Goal: Information Seeking & Learning: Learn about a topic

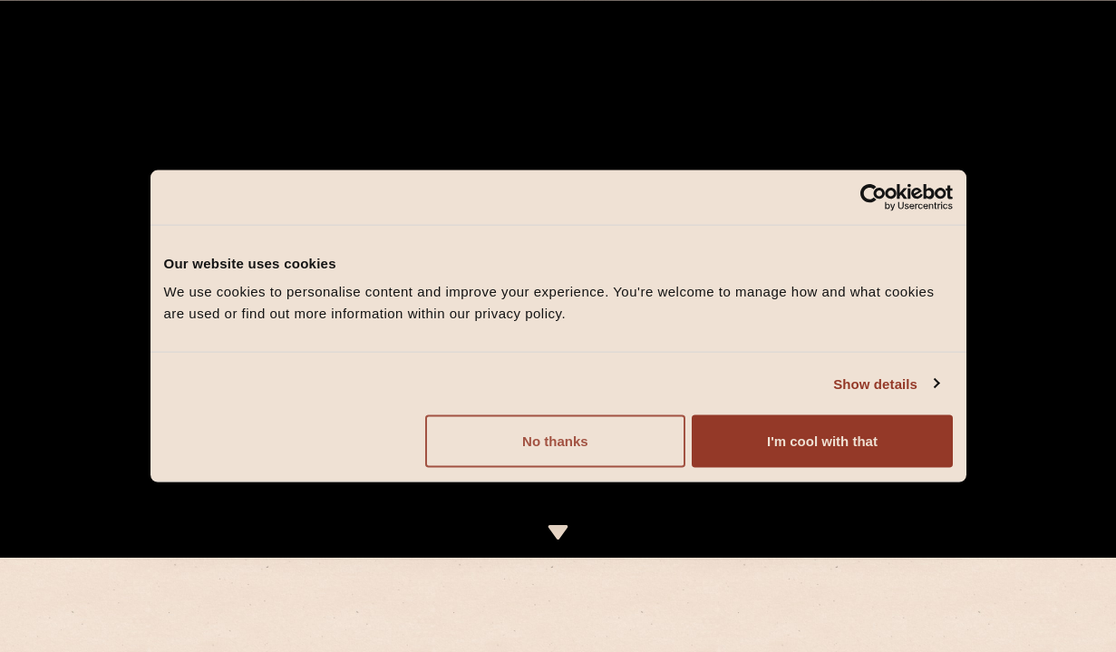
scroll to position [98, 0]
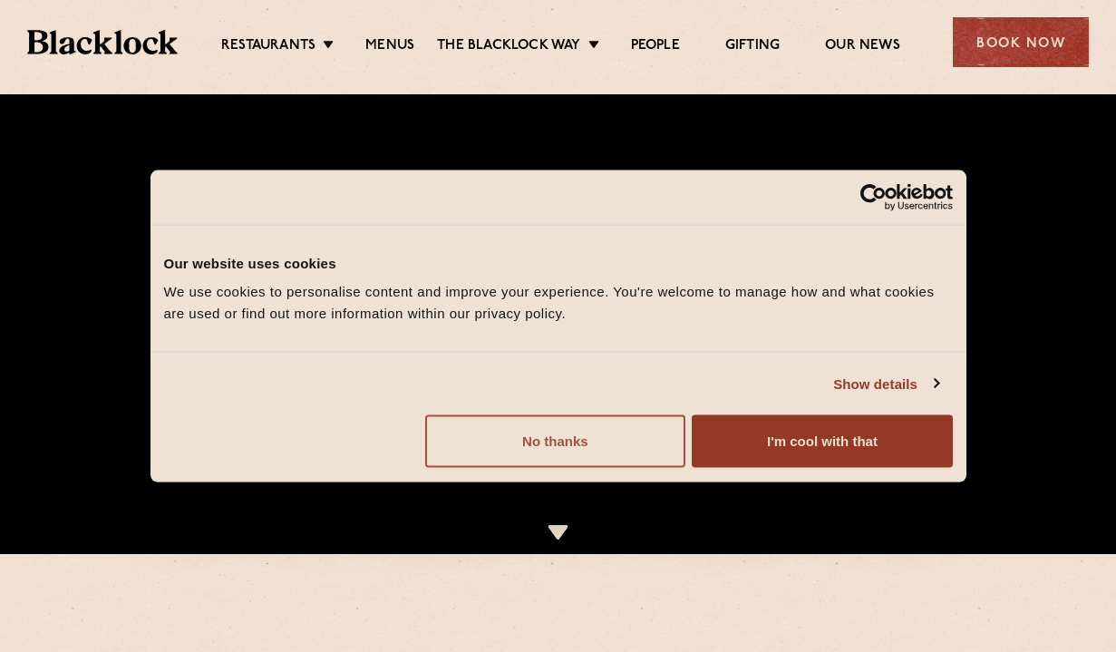
click at [591, 439] on button "No thanks" at bounding box center [555, 441] width 260 height 53
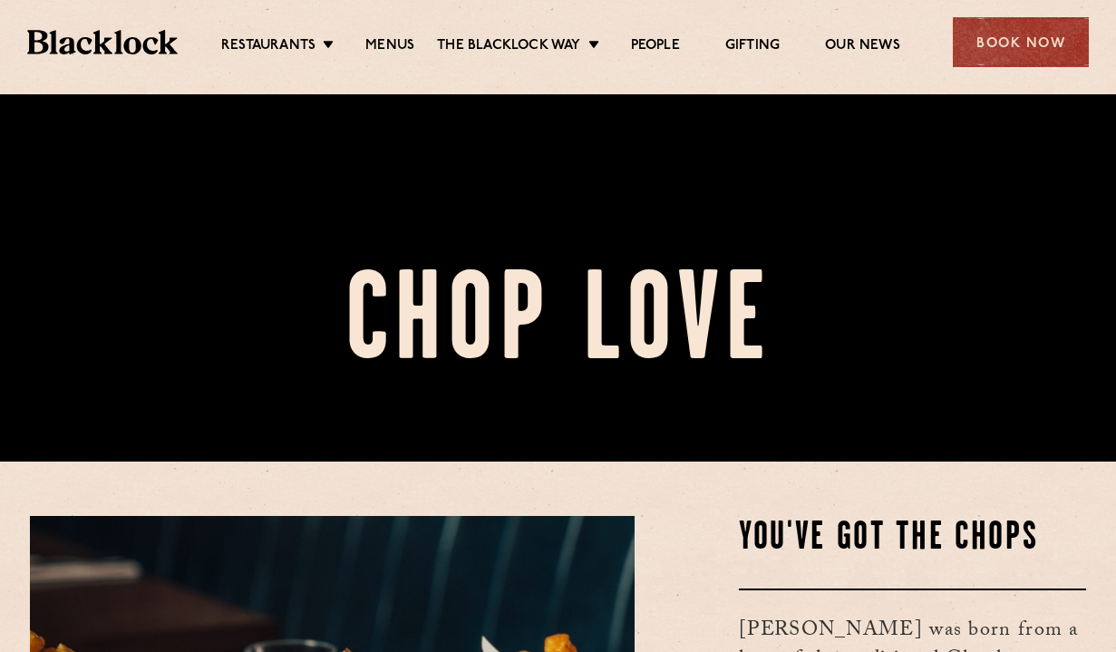
scroll to position [99, 0]
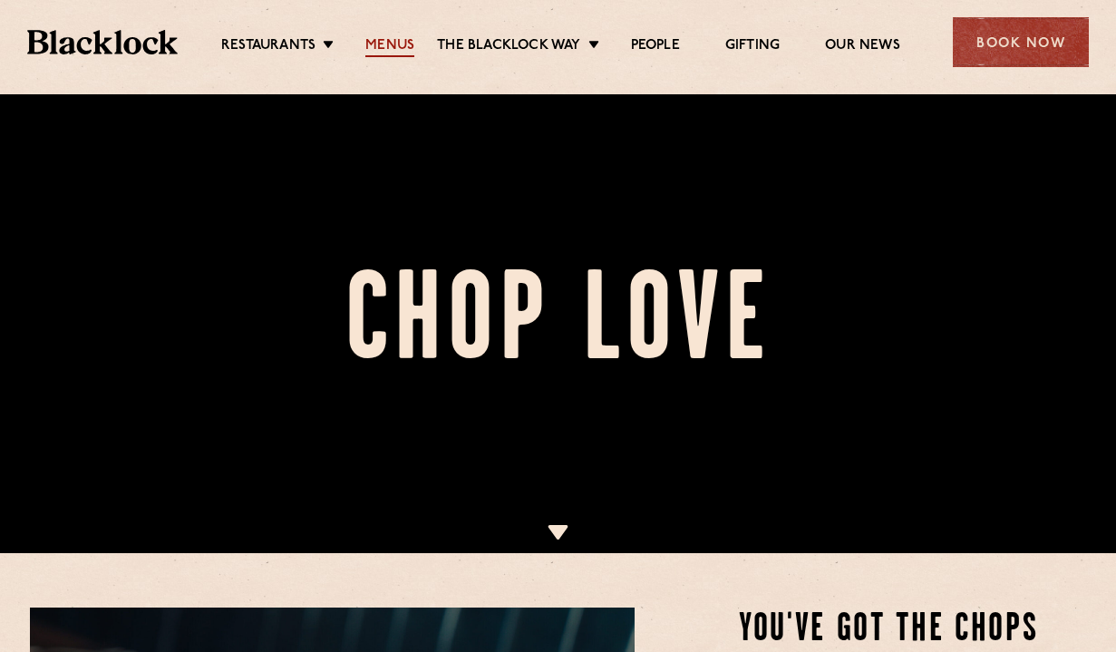
click at [394, 53] on link "Menus" at bounding box center [389, 47] width 49 height 20
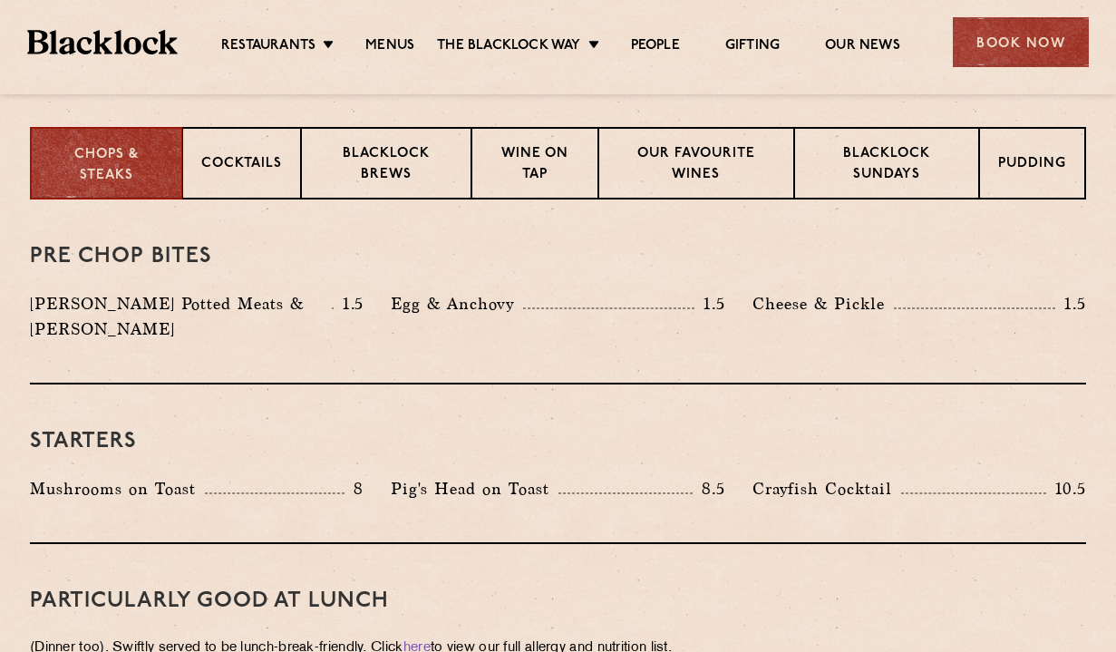
scroll to position [715, 0]
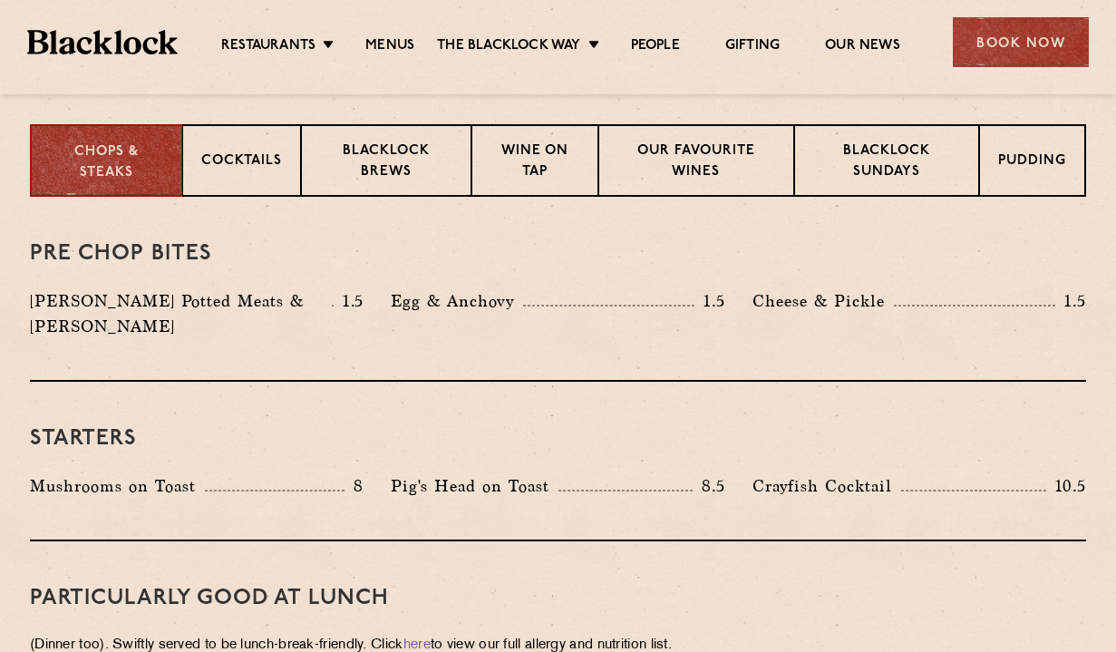
drag, startPoint x: 375, startPoint y: 175, endPoint x: 484, endPoint y: 316, distance: 177.7
click at [375, 175] on p "Blacklock Brews" at bounding box center [386, 162] width 132 height 43
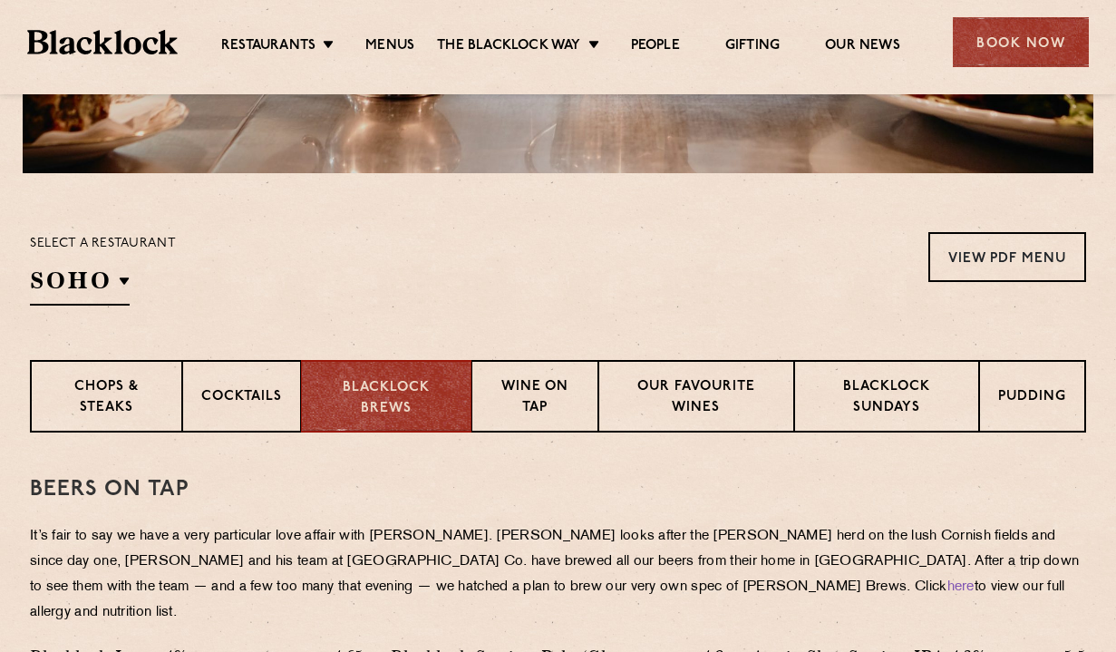
scroll to position [491, 0]
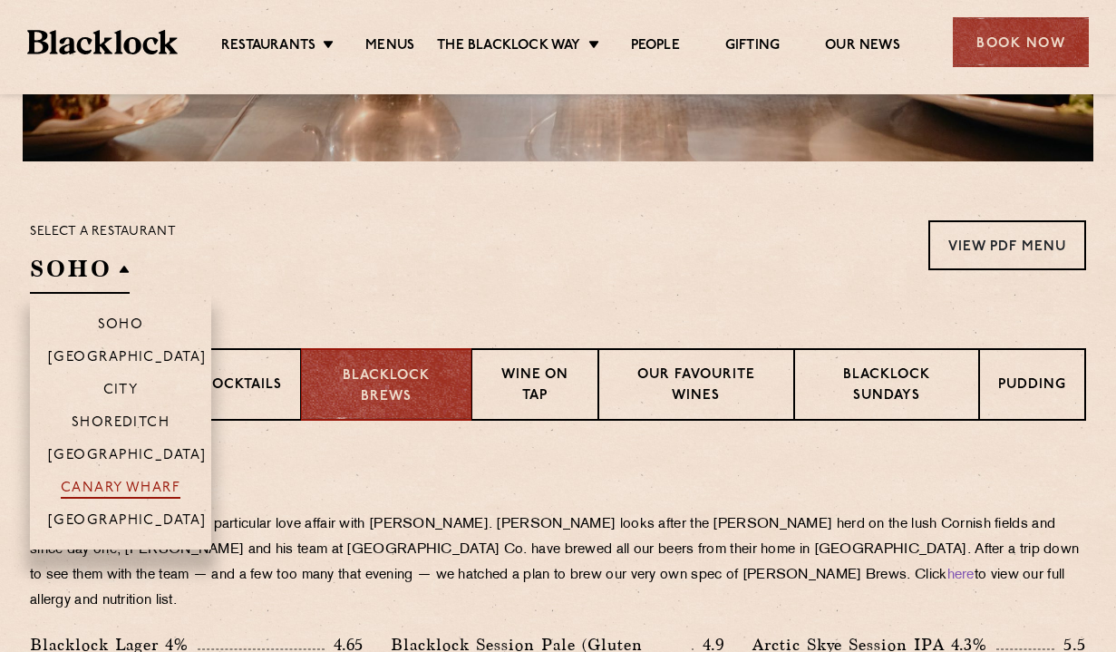
click at [119, 487] on p "Canary Wharf" at bounding box center [121, 490] width 120 height 18
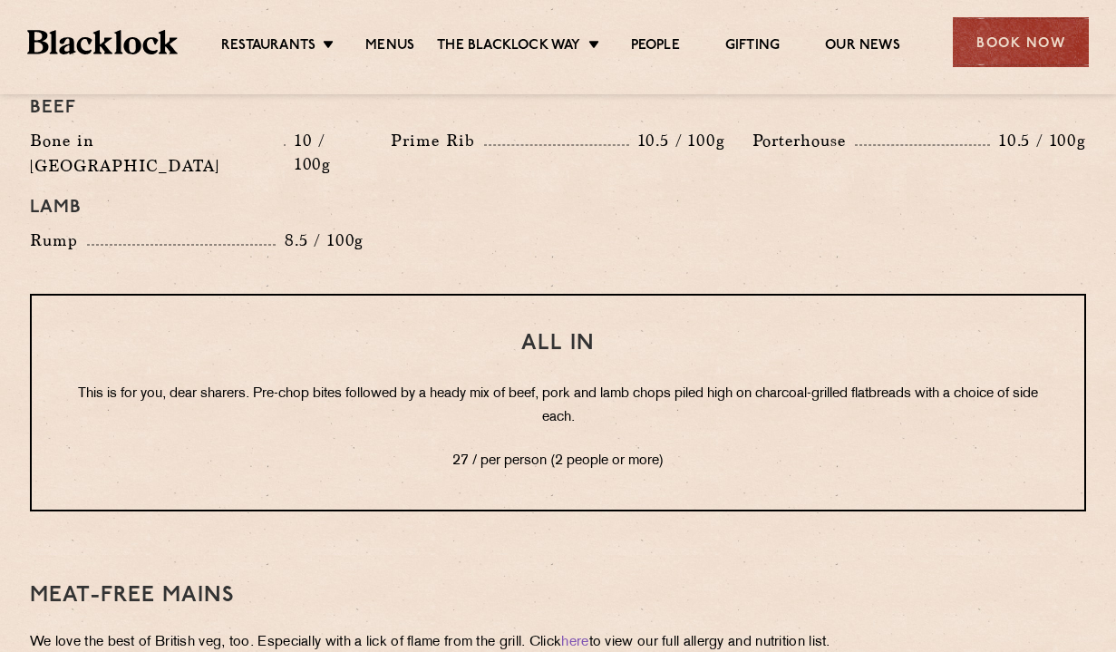
scroll to position [2196, 0]
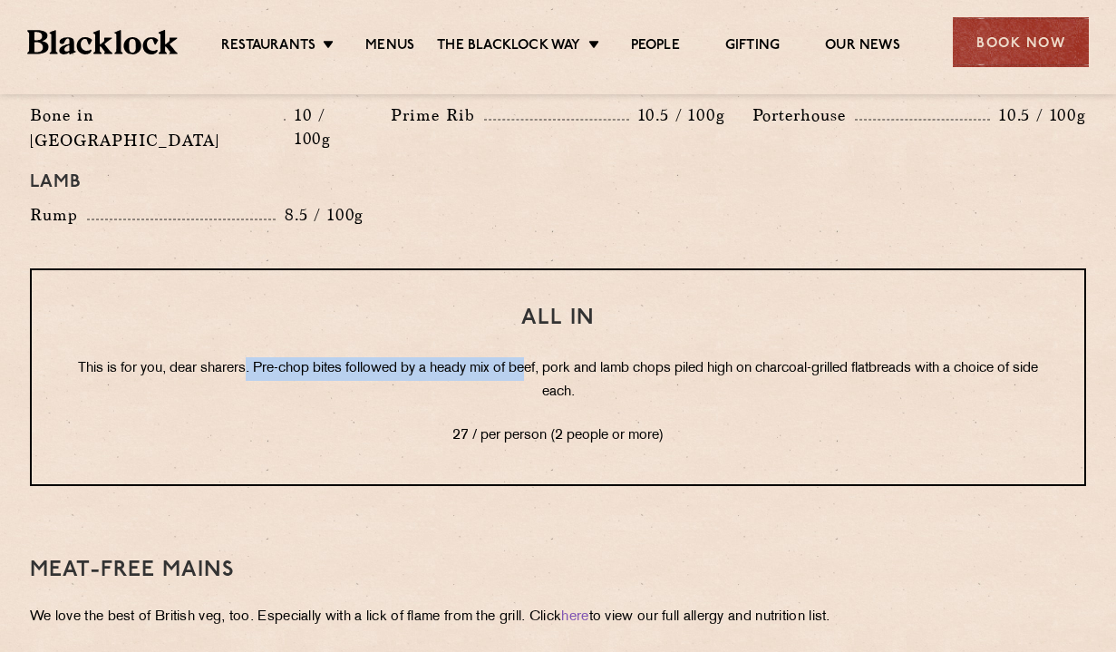
drag, startPoint x: 251, startPoint y: 316, endPoint x: 536, endPoint y: 310, distance: 284.8
click at [536, 357] on p "This is for you, dear sharers. Pre-chop bites followed by a heady mix of beef, …" at bounding box center [558, 380] width 980 height 47
click at [487, 357] on p "This is for you, dear sharers. Pre-chop bites followed by a heady mix of beef, …" at bounding box center [558, 380] width 980 height 47
drag, startPoint x: 297, startPoint y: 316, endPoint x: 354, endPoint y: 317, distance: 56.2
click at [354, 357] on p "This is for you, dear sharers. Pre-chop bites followed by a heady mix of beef, …" at bounding box center [558, 380] width 980 height 47
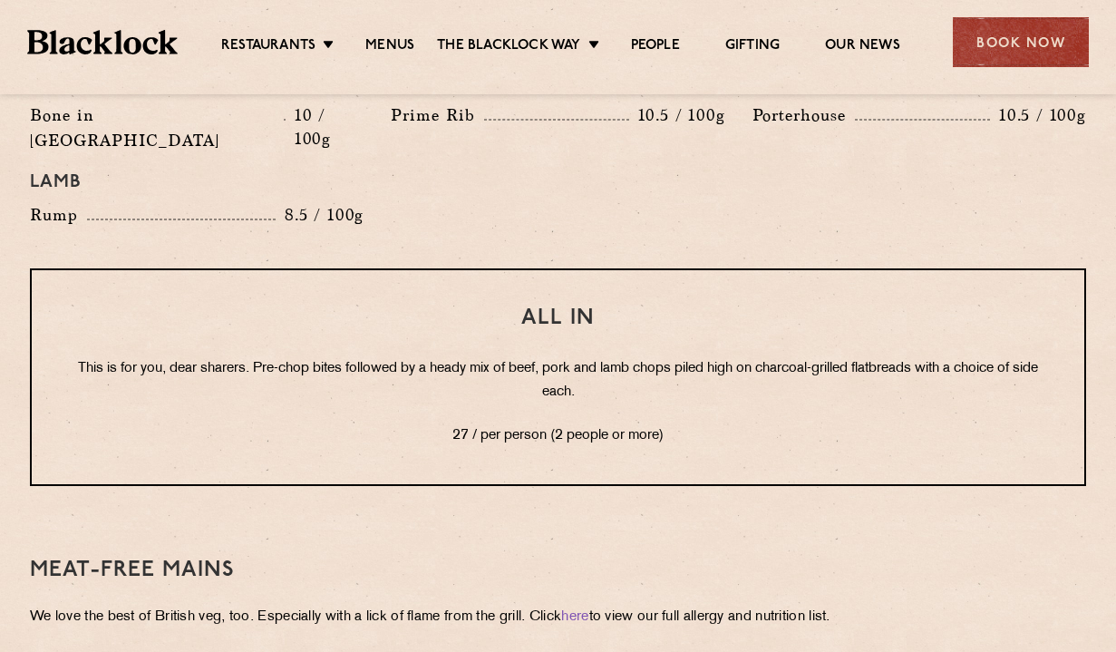
click at [466, 357] on p "This is for you, dear sharers. Pre-chop bites followed by a heady mix of beef, …" at bounding box center [558, 380] width 980 height 47
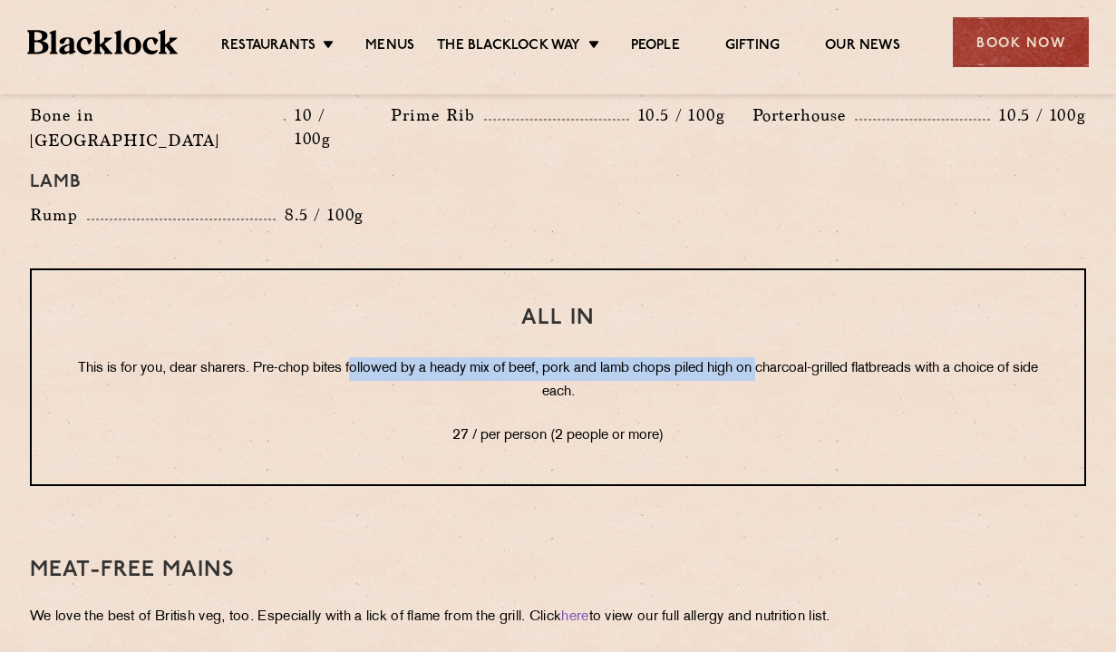
drag, startPoint x: 401, startPoint y: 318, endPoint x: 775, endPoint y: 316, distance: 374.4
click at [775, 357] on p "This is for you, dear sharers. Pre-chop bites followed by a heady mix of beef, …" at bounding box center [558, 380] width 980 height 47
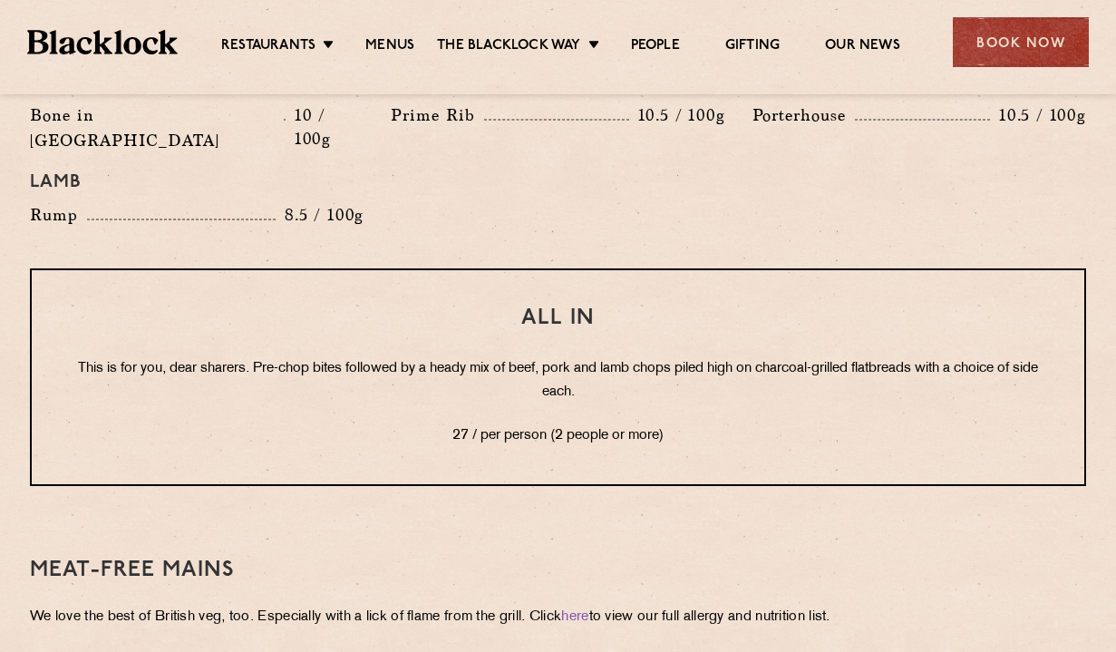
click at [628, 355] on div "All In This is for you, dear sharers. Pre-chop bites followed by a heady mix of…" at bounding box center [558, 377] width 1056 height 218
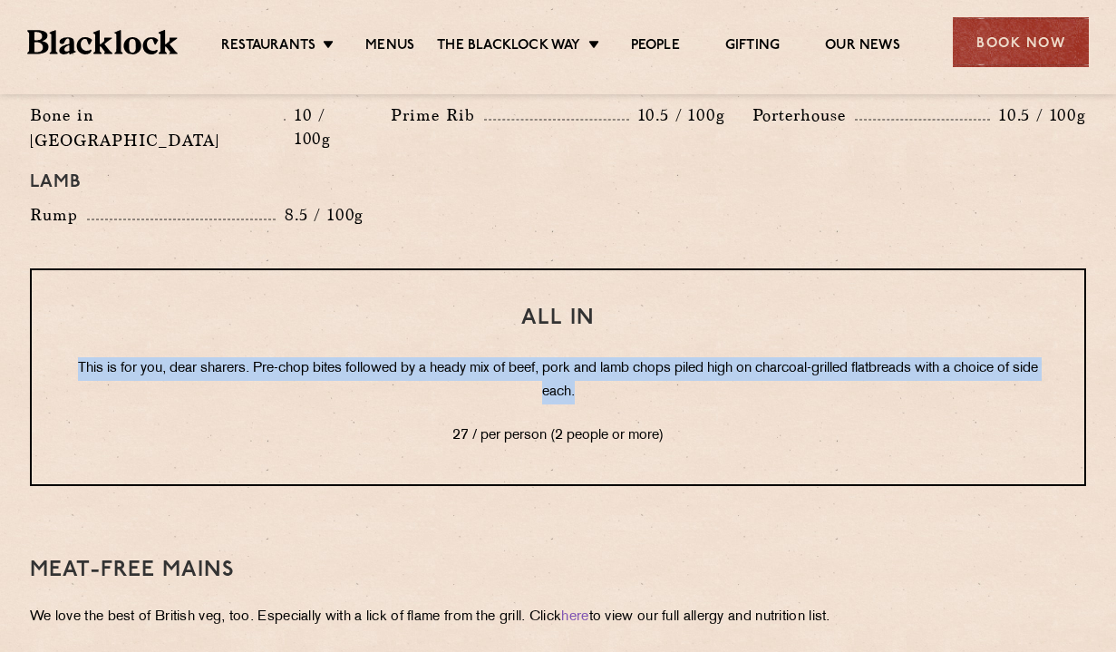
drag, startPoint x: 579, startPoint y: 342, endPoint x: 78, endPoint y: 311, distance: 502.3
click at [78, 357] on p "This is for you, dear sharers. Pre-chop bites followed by a heady mix of beef, …" at bounding box center [558, 380] width 980 height 47
copy p "This is for you, dear sharers. Pre-chop bites followed by a heady mix of beef, …"
click at [453, 357] on p "This is for you, dear sharers. Pre-chop bites followed by a heady mix of beef, …" at bounding box center [558, 380] width 980 height 47
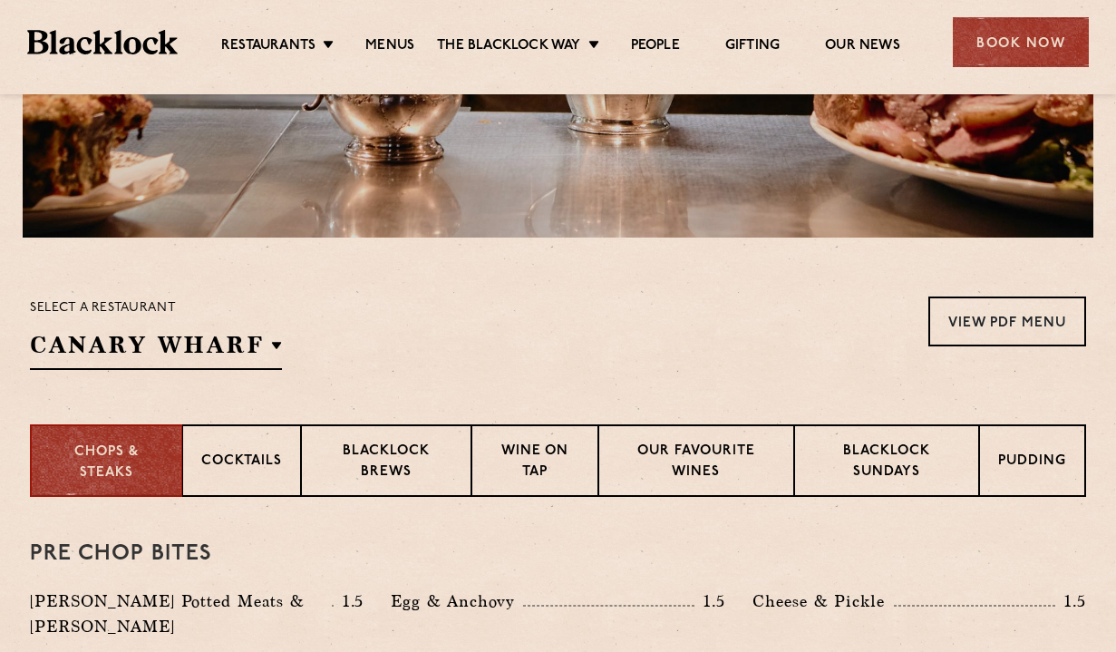
scroll to position [410, 0]
